Goal: Navigation & Orientation: Find specific page/section

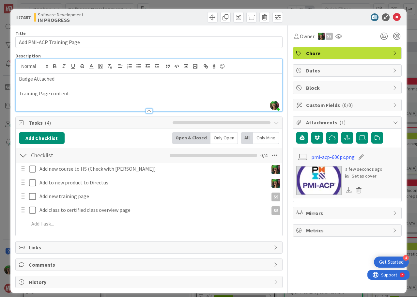
scroll to position [199, 0]
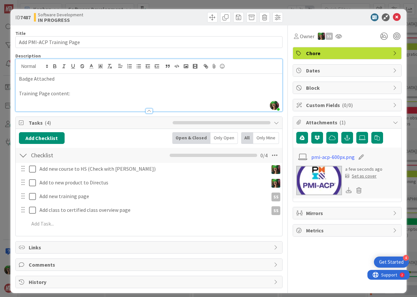
click at [90, 95] on p "Training Page content:" at bounding box center [149, 93] width 260 height 7
click at [179, 88] on p at bounding box center [149, 85] width 260 height 7
click at [393, 19] on icon at bounding box center [396, 17] width 8 height 8
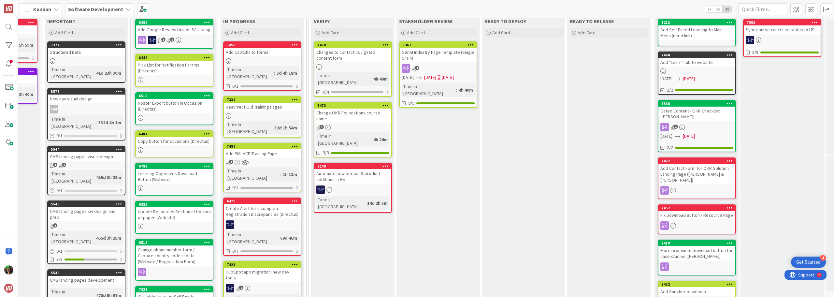
scroll to position [22, 149]
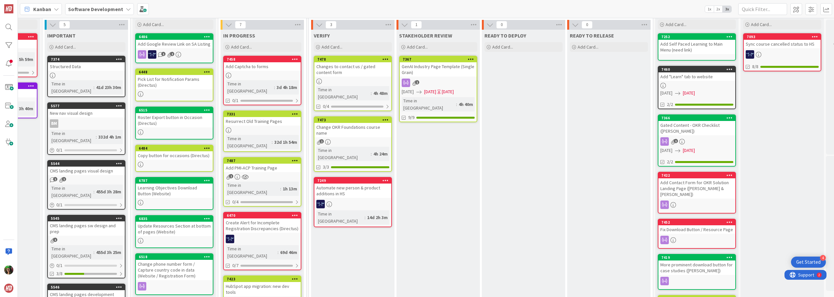
click at [348, 74] on div "Changes to contact us / gated content form" at bounding box center [353, 69] width 77 height 14
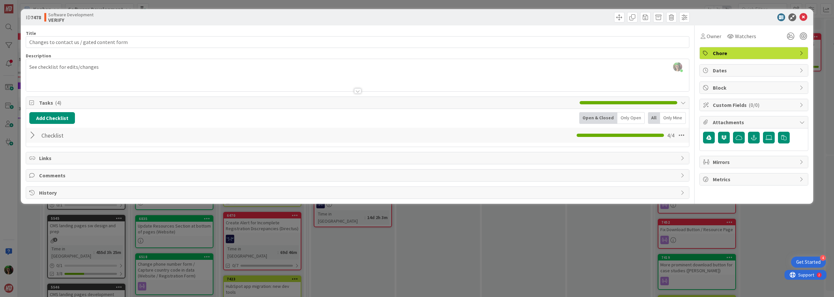
click at [36, 137] on div at bounding box center [33, 135] width 8 height 12
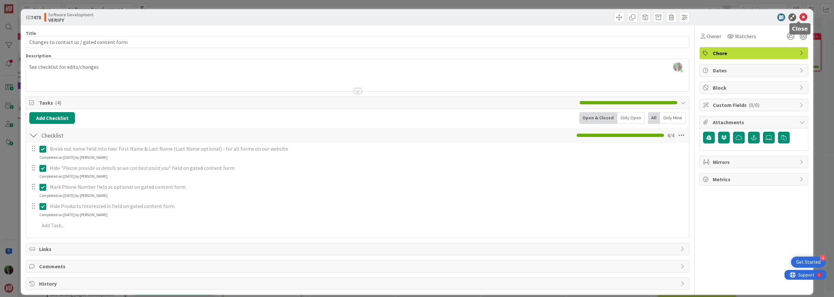
click at [416, 16] on icon at bounding box center [804, 17] width 8 height 8
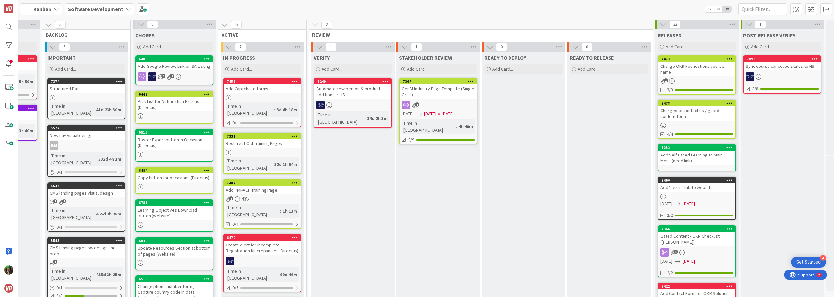
click at [416, 95] on div "GenAI Industry Page Template (Single Grain)" at bounding box center [438, 91] width 77 height 14
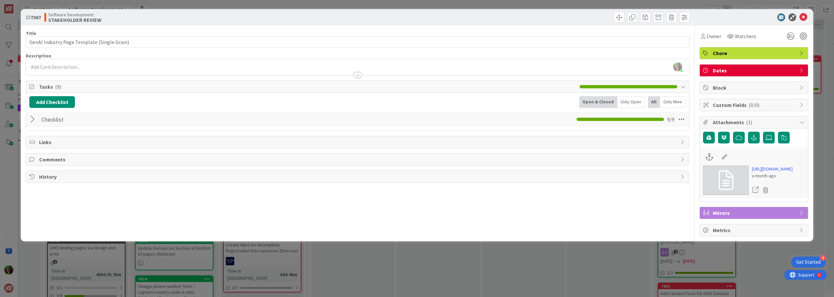
click at [33, 119] on div at bounding box center [33, 119] width 8 height 12
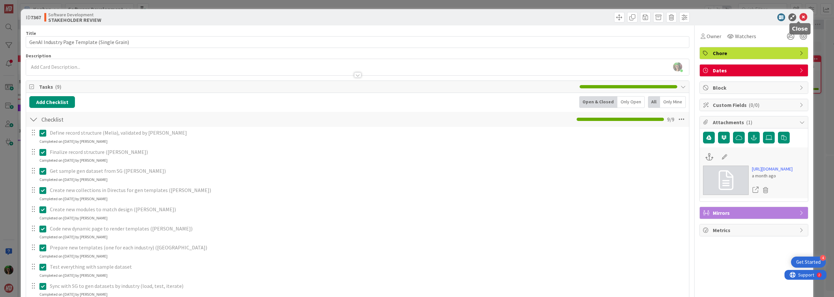
click at [416, 16] on icon at bounding box center [804, 17] width 8 height 8
